Goal: Transaction & Acquisition: Obtain resource

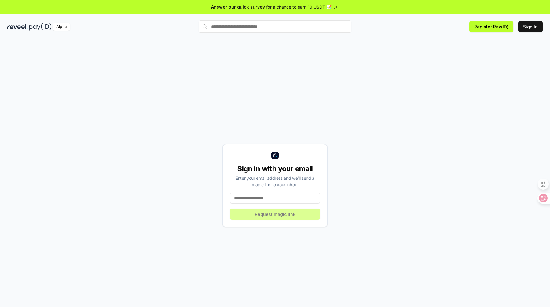
click at [182, 152] on div "Sign in with your email Enter your email address and we’ll send a magic link to…" at bounding box center [274, 185] width 535 height 277
click at [246, 199] on input at bounding box center [275, 197] width 90 height 11
click at [242, 197] on input at bounding box center [275, 197] width 90 height 11
click at [311, 215] on div "Sign in with your email Enter your email address and we’ll send a magic link to…" at bounding box center [274, 185] width 105 height 83
click at [536, 26] on button "Sign In" at bounding box center [530, 26] width 24 height 11
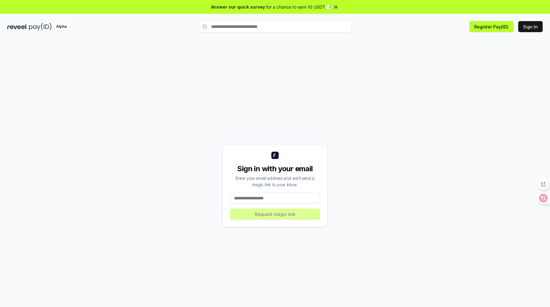
click at [279, 201] on input at bounding box center [275, 197] width 90 height 11
type input "**********"
click at [274, 214] on button "Request magic link" at bounding box center [275, 213] width 90 height 11
click at [262, 194] on input at bounding box center [275, 197] width 90 height 11
click at [130, 141] on div "Sign in with your email Enter your email address and we’ll send a magic link to…" at bounding box center [274, 185] width 535 height 277
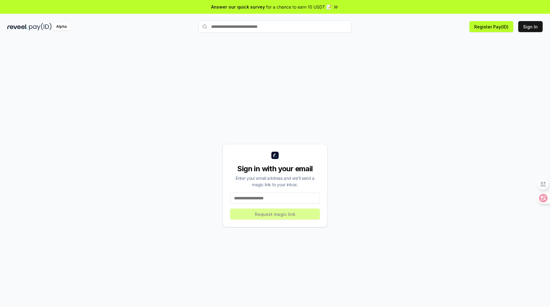
click at [243, 198] on input at bounding box center [275, 197] width 90 height 11
type input "**********"
click at [260, 215] on button "Request magic link" at bounding box center [275, 213] width 90 height 11
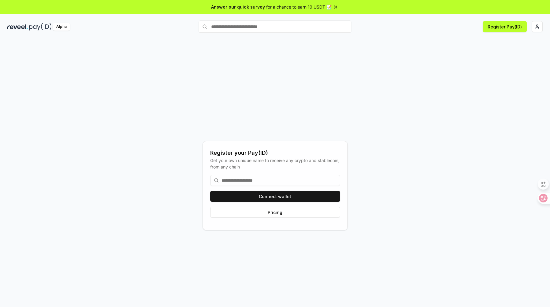
click at [245, 178] on input at bounding box center [275, 180] width 130 height 11
click at [537, 198] on icon at bounding box center [538, 198] width 5 height 5
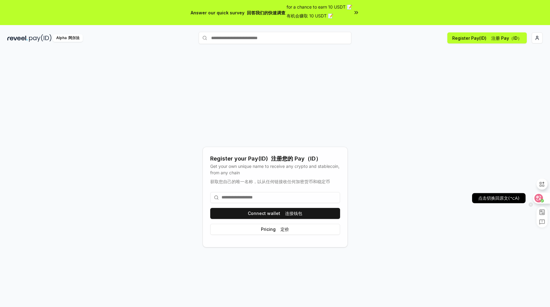
click at [538, 200] on icon at bounding box center [538, 198] width 5 height 5
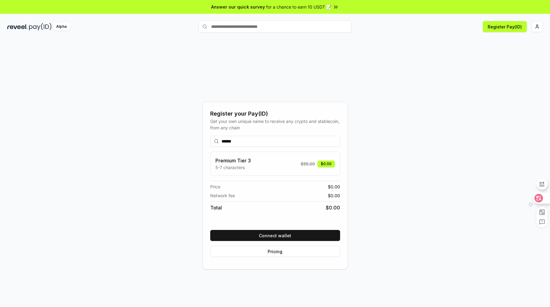
click at [541, 197] on icon at bounding box center [539, 198] width 6 height 6
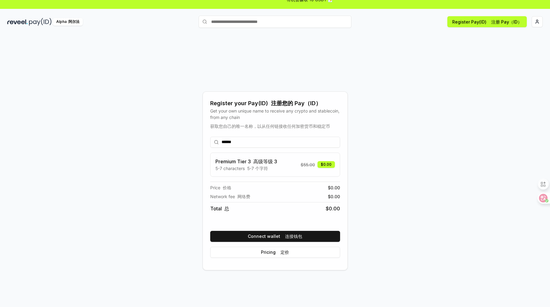
scroll to position [18, 0]
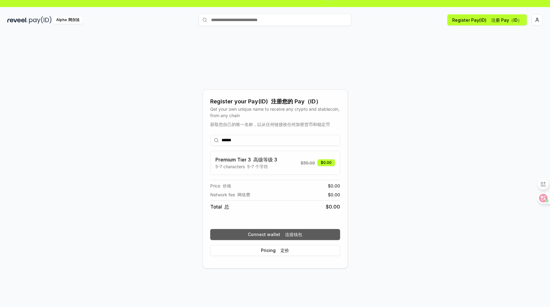
type input "******"
click at [252, 233] on button "Connect wallet 连接钱包" at bounding box center [275, 234] width 130 height 11
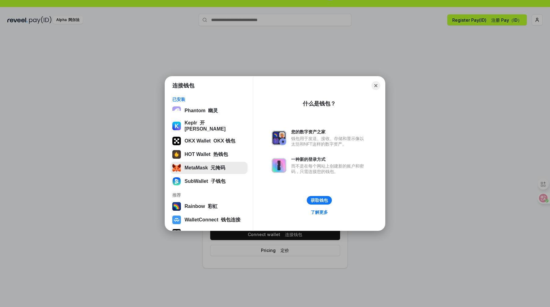
click at [214, 166] on button "MetaMask 元掩码" at bounding box center [208, 168] width 77 height 12
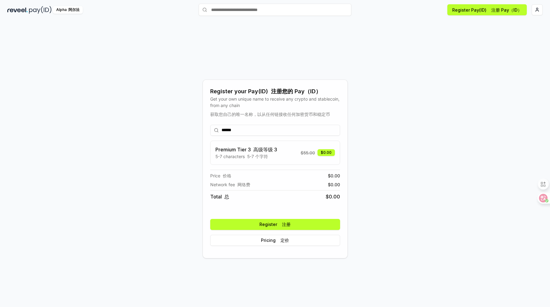
scroll to position [29, 0]
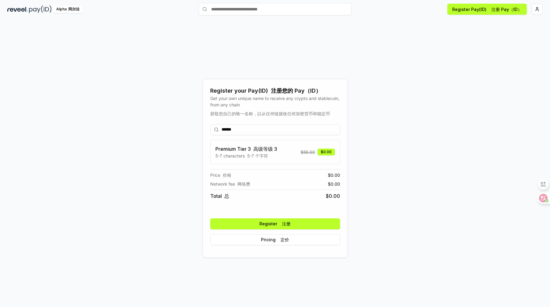
click at [255, 226] on button "Register 注册" at bounding box center [275, 223] width 130 height 11
